Goal: Task Accomplishment & Management: Use online tool/utility

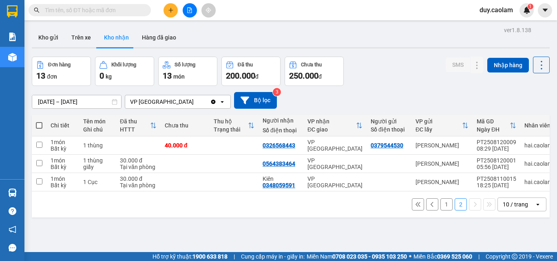
click at [440, 210] on button "1" at bounding box center [446, 205] width 12 height 12
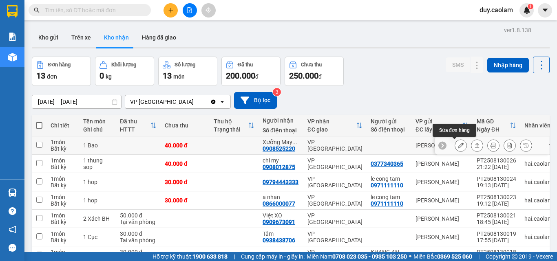
click at [458, 143] on icon at bounding box center [461, 146] width 6 height 6
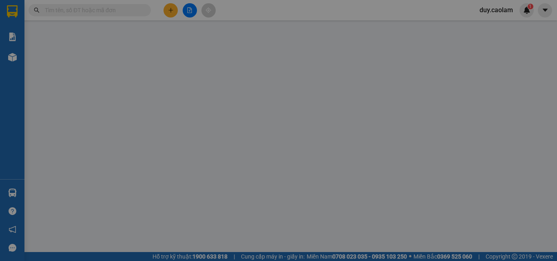
type input "0908525220"
type input "Xưởng May Thiên Phúc"
type input "40.000"
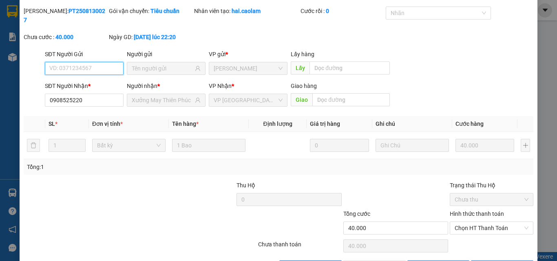
scroll to position [42, 0]
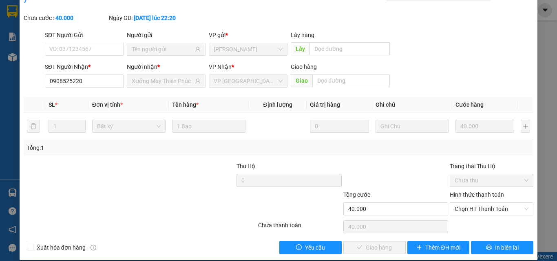
click at [455, 192] on label "Hình thức thanh toán" at bounding box center [477, 195] width 54 height 7
click at [455, 203] on input "Hình thức thanh toán" at bounding box center [489, 209] width 68 height 12
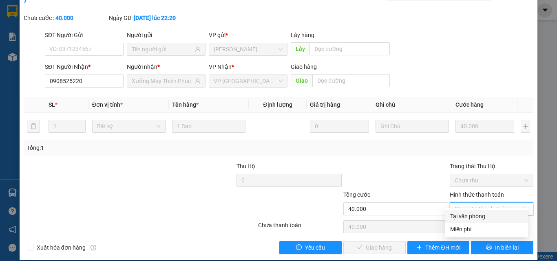
drag, startPoint x: 459, startPoint y: 216, endPoint x: 452, endPoint y: 216, distance: 7.0
click at [458, 216] on div "Tại văn phòng" at bounding box center [486, 216] width 73 height 9
type input "0"
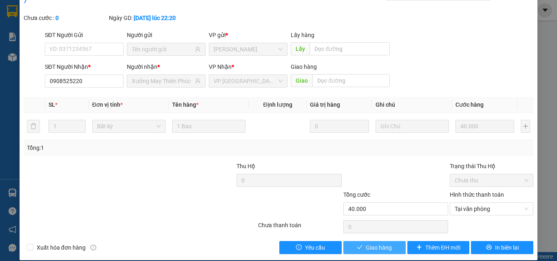
click at [368, 243] on span "Giao hàng" at bounding box center [379, 247] width 26 height 9
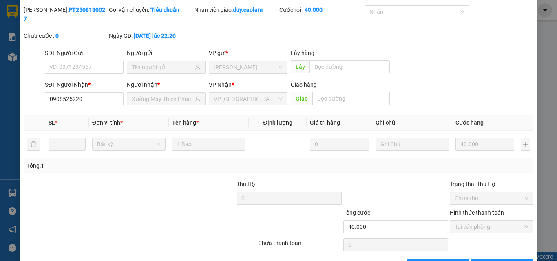
scroll to position [0, 0]
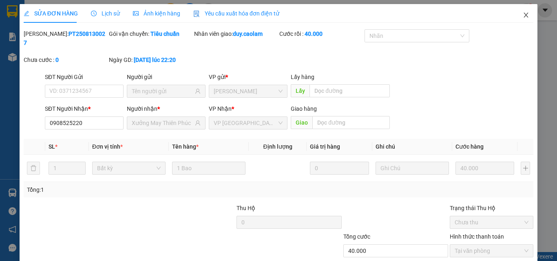
click at [524, 15] on icon "close" at bounding box center [526, 15] width 4 height 5
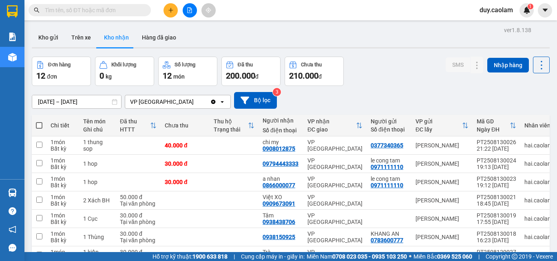
click at [121, 11] on input "text" at bounding box center [93, 10] width 96 height 9
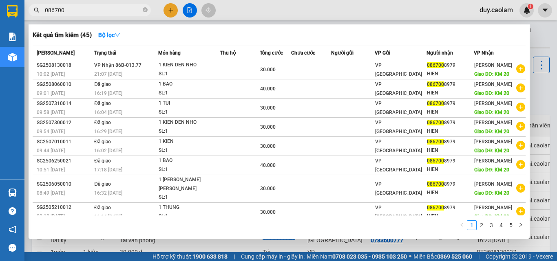
type input "086700"
